Goal: Information Seeking & Learning: Learn about a topic

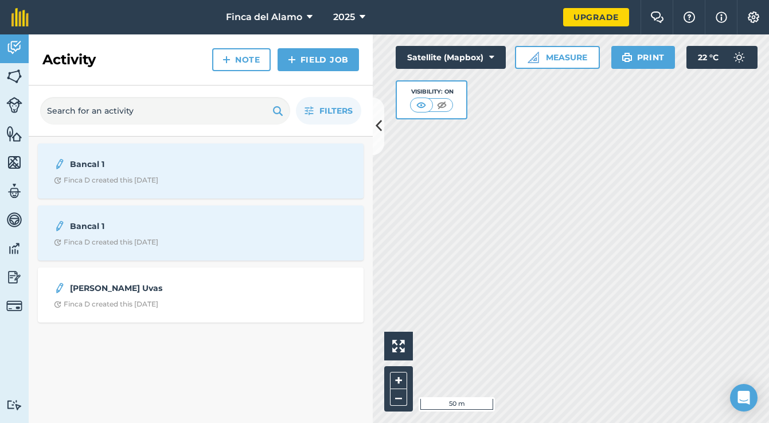
click at [115, 240] on div "Finca D created this [DATE]" at bounding box center [106, 241] width 104 height 9
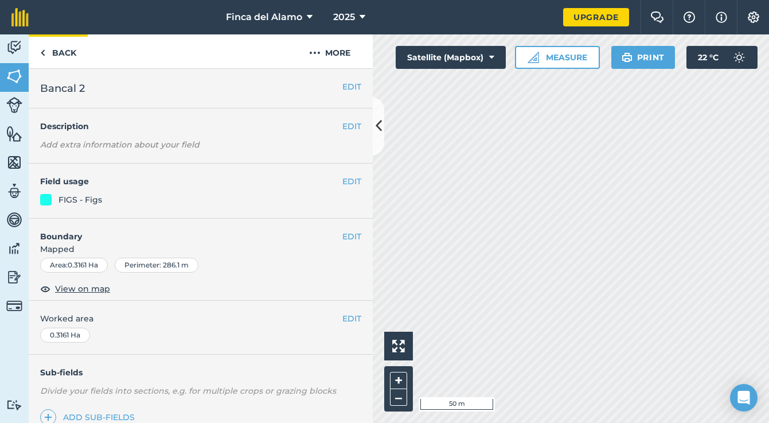
click at [44, 53] on img at bounding box center [42, 53] width 5 height 14
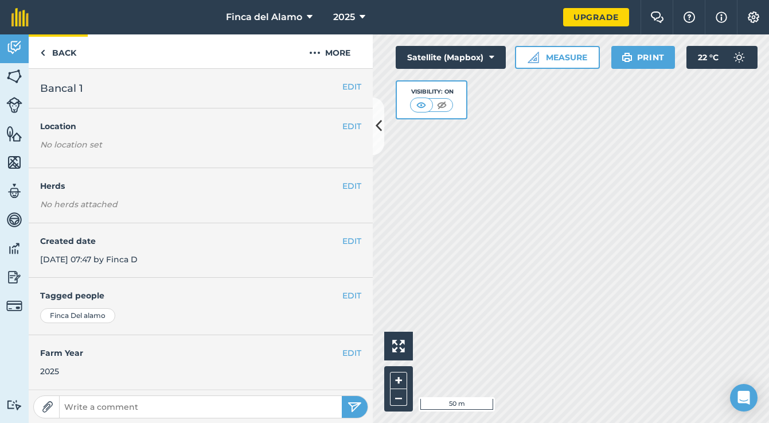
click at [42, 52] on img at bounding box center [42, 53] width 5 height 14
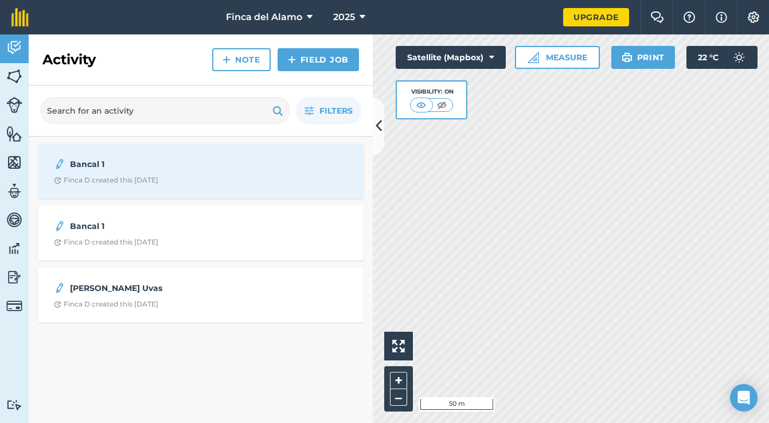
click at [169, 216] on div "Bancal 1 Finca D created this [DATE]" at bounding box center [201, 232] width 312 height 41
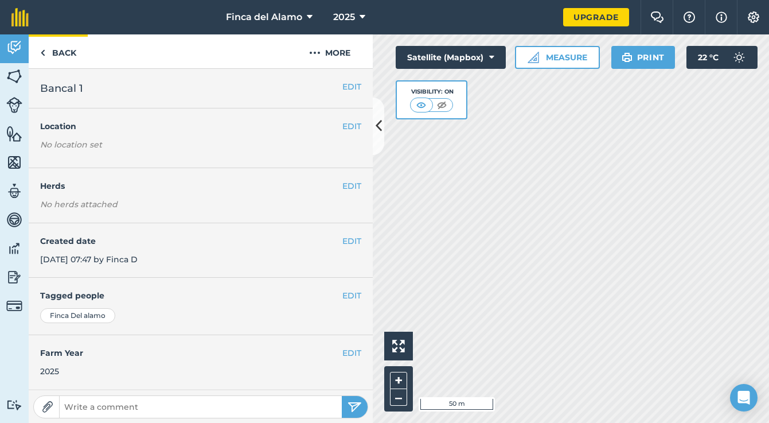
click at [42, 53] on img at bounding box center [42, 53] width 5 height 14
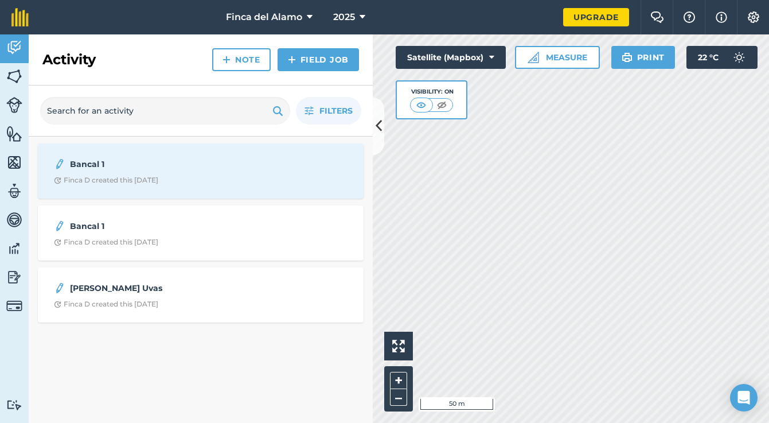
click at [124, 303] on div "Finca D created this [DATE]" at bounding box center [106, 303] width 104 height 9
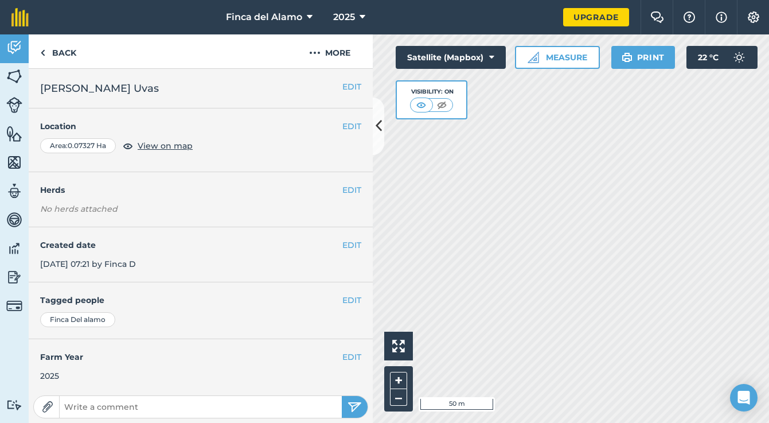
click at [444, 104] on img at bounding box center [442, 104] width 14 height 11
click at [416, 103] on img at bounding box center [422, 104] width 14 height 11
click at [42, 50] on img at bounding box center [42, 53] width 5 height 14
click at [45, 48] on img at bounding box center [42, 53] width 5 height 14
click at [43, 52] on img at bounding box center [42, 53] width 5 height 14
